Goal: Communication & Community: Answer question/provide support

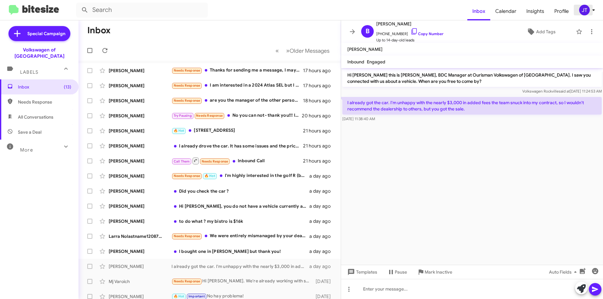
click at [597, 8] on span "JT" at bounding box center [588, 10] width 19 height 11
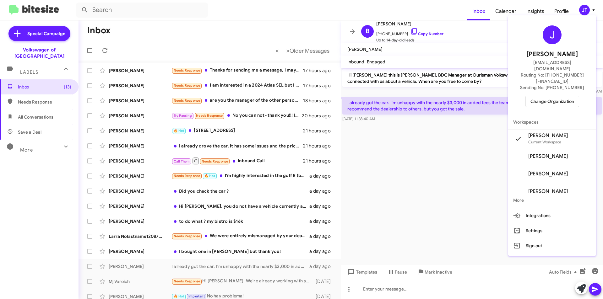
click at [578, 96] on button "Change Organization" at bounding box center [552, 101] width 54 height 11
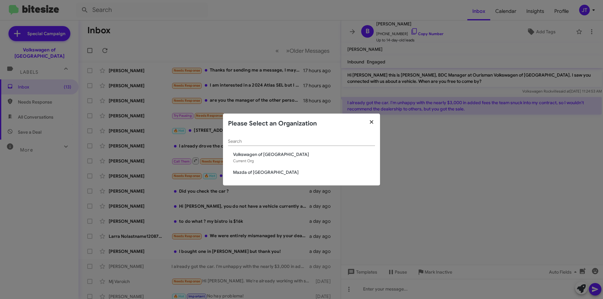
click at [372, 124] on icon "button" at bounding box center [371, 122] width 7 height 6
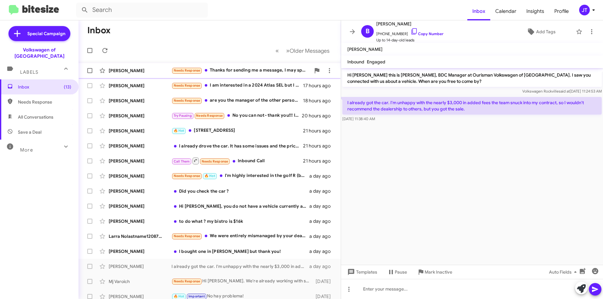
click at [258, 70] on div "Needs Response Thanks for sending me a message, I may spend more time to look a…" at bounding box center [240, 70] width 139 height 7
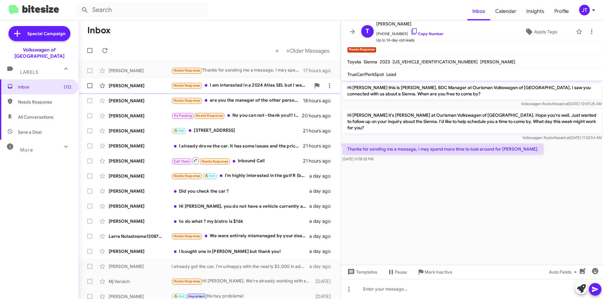
click at [256, 85] on div "Needs Response I am interested in a 2024 Atlas SEL but I want the OTD to be no …" at bounding box center [240, 85] width 139 height 7
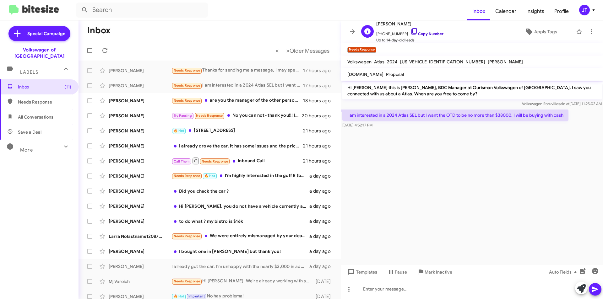
click at [423, 31] on link "Copy Number" at bounding box center [426, 33] width 33 height 5
click at [426, 33] on link "Copy Number" at bounding box center [426, 33] width 33 height 5
click at [591, 10] on icon at bounding box center [594, 10] width 8 height 8
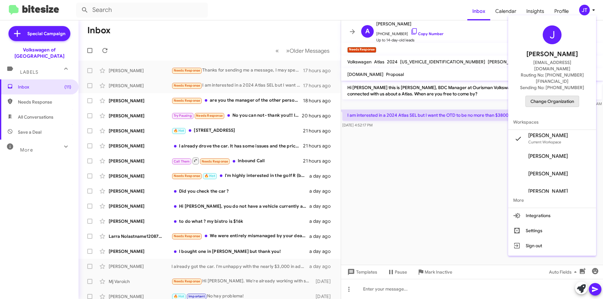
click at [565, 96] on span "Change Organization" at bounding box center [552, 101] width 44 height 11
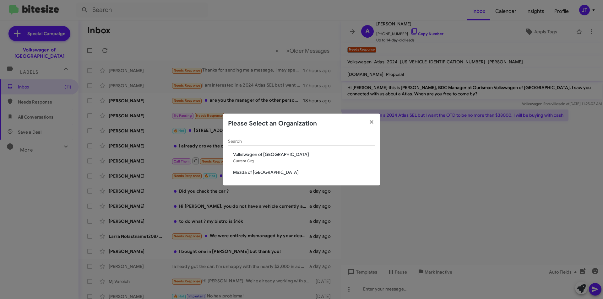
click at [268, 169] on span "Mazda of [GEOGRAPHIC_DATA]" at bounding box center [304, 172] width 142 height 6
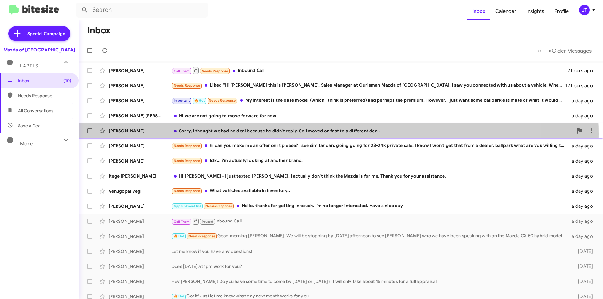
click at [290, 134] on div "Kimberly Lin Sorry, I thought we had no deal because he didn't reply. So I move…" at bounding box center [341, 131] width 514 height 13
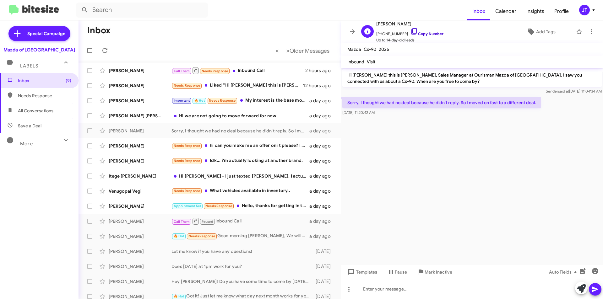
click at [426, 33] on link "Copy Number" at bounding box center [426, 33] width 33 height 5
click at [588, 29] on icon at bounding box center [592, 32] width 8 height 8
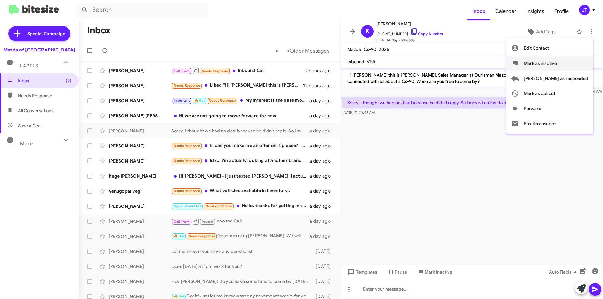
click at [557, 66] on span "Mark as inactive" at bounding box center [540, 63] width 33 height 15
